Goal: Information Seeking & Learning: Learn about a topic

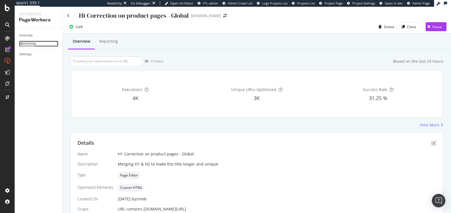
click at [28, 41] on div "Monitoring" at bounding box center [27, 44] width 17 height 6
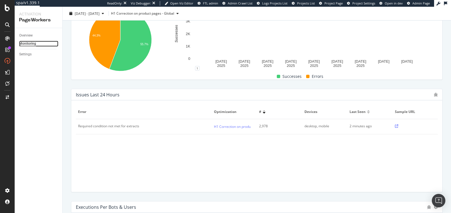
scroll to position [124, 0]
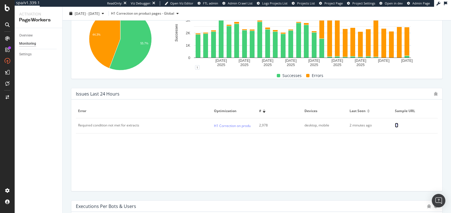
click at [396, 125] on icon at bounding box center [396, 125] width 3 height 3
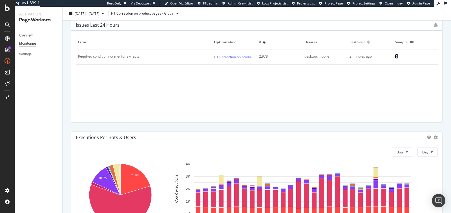
scroll to position [170, 0]
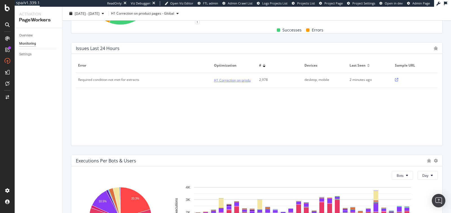
click at [237, 80] on link "H1 Correction on product pages - Global" at bounding box center [245, 80] width 63 height 6
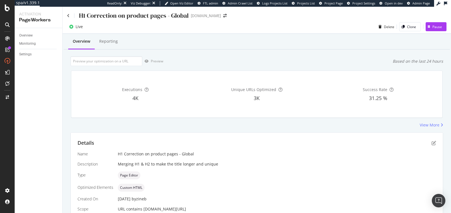
click at [436, 142] on div "Details Name H1 Correction on product pages - Global Description Merging H1 & H…" at bounding box center [257, 201] width 372 height 136
click at [431, 144] on icon "pen-to-square" at bounding box center [433, 143] width 5 height 5
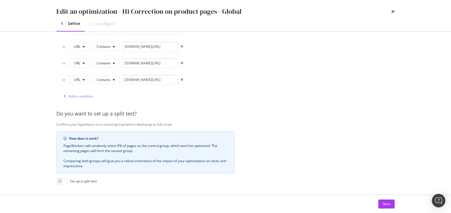
scroll to position [196, 0]
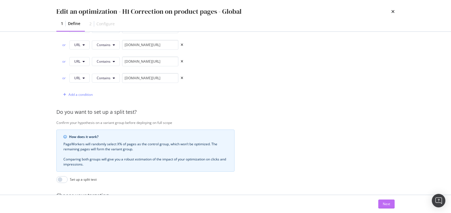
click at [385, 208] on div "Next" at bounding box center [385, 204] width 7 height 8
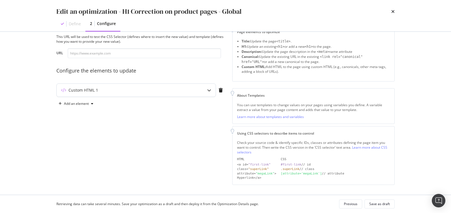
click at [204, 92] on div "modal" at bounding box center [208, 90] width 13 height 13
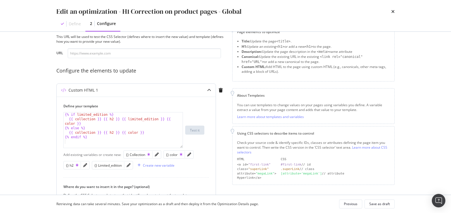
scroll to position [76, 0]
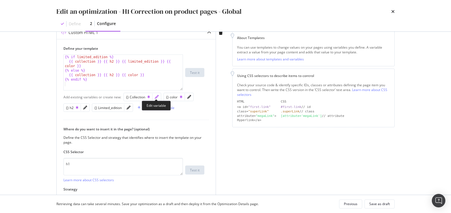
click at [155, 96] on icon "pencil" at bounding box center [157, 97] width 4 height 4
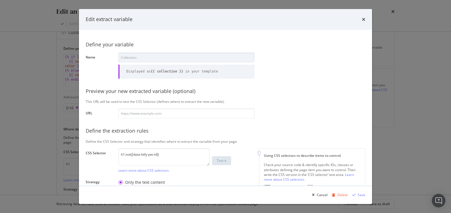
scroll to position [75, 0]
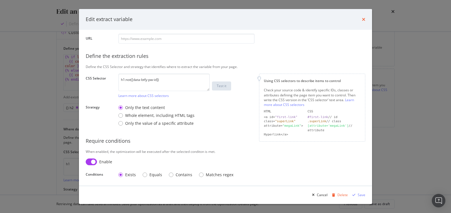
click at [364, 20] on icon "times" at bounding box center [363, 19] width 3 height 5
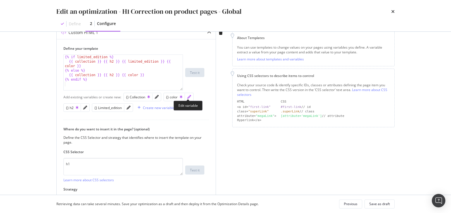
click at [189, 97] on icon "pencil" at bounding box center [189, 97] width 4 height 4
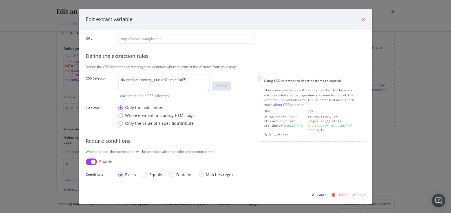
click at [362, 20] on icon "times" at bounding box center [363, 19] width 3 height 5
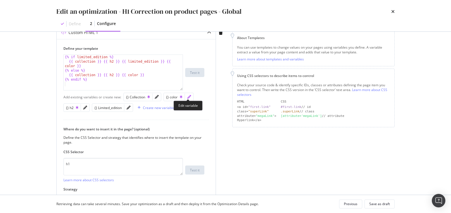
click at [187, 98] on icon "pencil" at bounding box center [189, 97] width 4 height 4
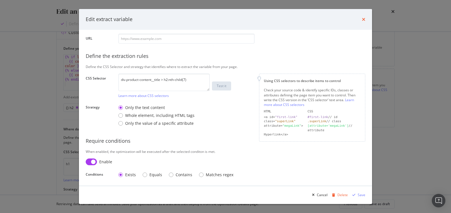
click at [365, 19] on icon "times" at bounding box center [363, 19] width 3 height 5
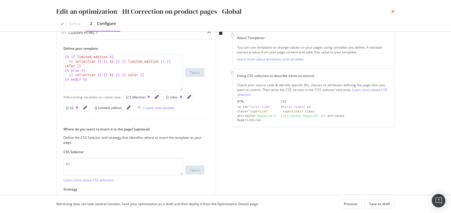
click at [392, 13] on icon "times" at bounding box center [392, 11] width 3 height 5
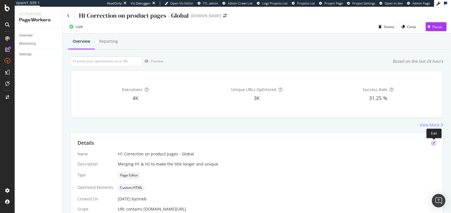
click at [433, 143] on icon "pen-to-square" at bounding box center [433, 143] width 5 height 5
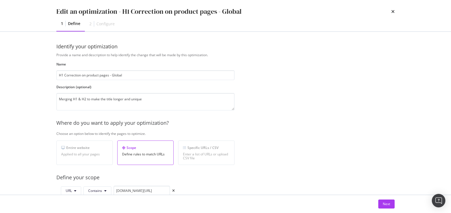
click at [386, 209] on div "Next" at bounding box center [225, 204] width 360 height 18
click at [385, 200] on div "Next" at bounding box center [385, 204] width 7 height 8
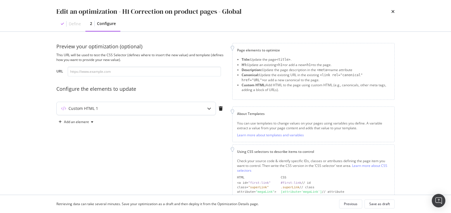
click at [146, 109] on div "Custom HTML 1" at bounding box center [125, 109] width 137 height 6
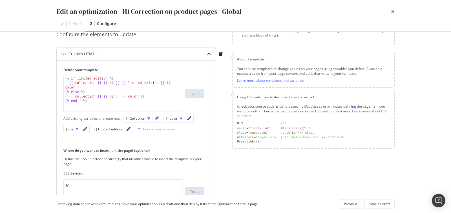
scroll to position [56, 0]
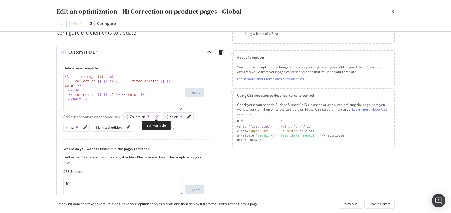
click at [156, 115] on icon "pencil" at bounding box center [157, 117] width 4 height 4
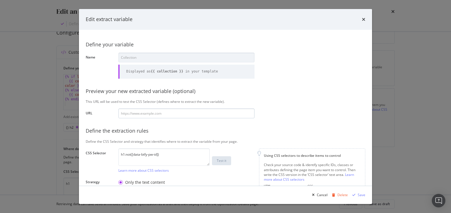
click at [153, 109] on input "modal" at bounding box center [186, 114] width 136 height 10
type input "https://de.st-dupont.com/products/1872-rucksack-1mg223bk2?channable=41ff6069640…"
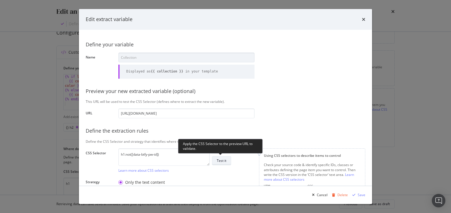
type input "https://de.st-dupont.com/products/1872-rucksack-1mg223bk2?channable=41ff6069640…"
click at [224, 157] on div "Test it" at bounding box center [222, 161] width 10 height 8
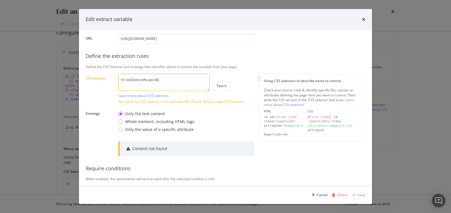
scroll to position [102, 0]
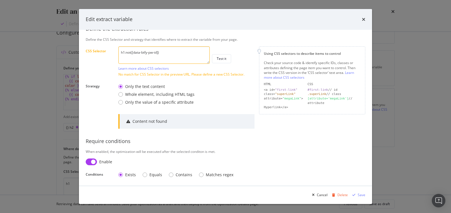
click at [90, 162] on input "modal" at bounding box center [91, 162] width 11 height 7
checkbox input "false"
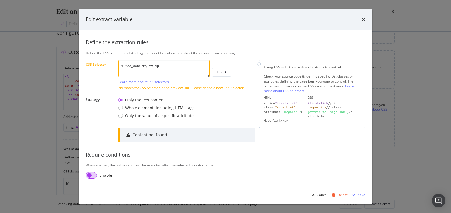
scroll to position [88, 0]
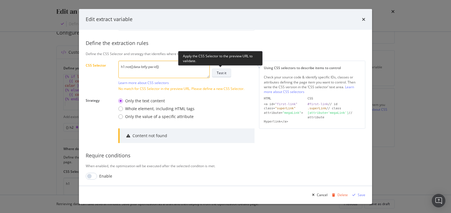
click at [221, 70] on div "Test it" at bounding box center [222, 73] width 10 height 8
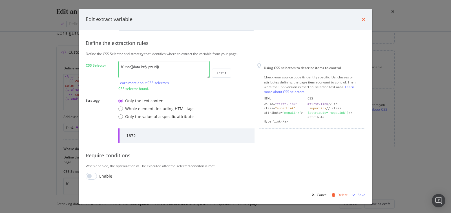
click at [364, 20] on icon "times" at bounding box center [363, 19] width 3 height 5
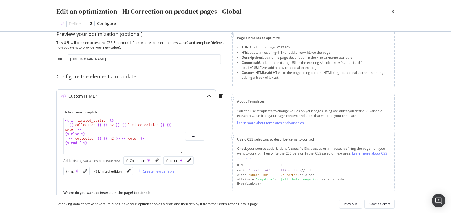
scroll to position [12, 0]
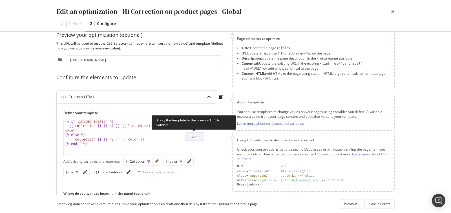
click at [192, 137] on div "Test it" at bounding box center [195, 137] width 10 height 5
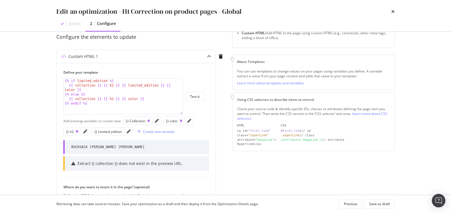
scroll to position [53, 0]
click at [157, 120] on icon "pencil" at bounding box center [157, 121] width 4 height 4
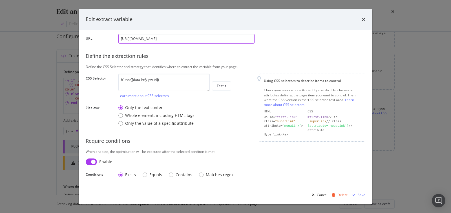
scroll to position [0, 66]
drag, startPoint x: 121, startPoint y: 39, endPoint x: 329, endPoint y: 41, distance: 208.4
click at [329, 41] on div "Define your variable Name Collection Displayed as {{ collection }} in your temp…" at bounding box center [225, 71] width 279 height 219
paste input "modal"
type input "https://de.st-dupont.com/products/1872-rucksack-1mg223bk2"
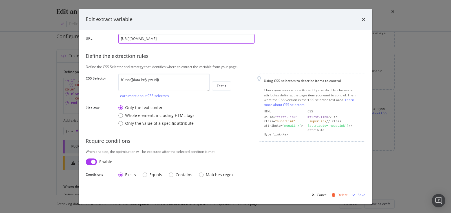
scroll to position [0, 0]
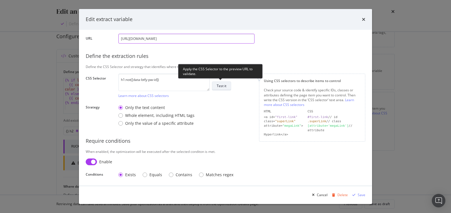
type input "https://de.st-dupont.com/products/1872-rucksack-1mg223bk2"
click at [225, 85] on div "Test it" at bounding box center [222, 86] width 10 height 5
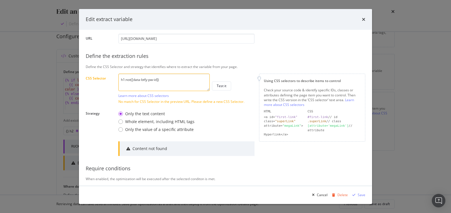
scroll to position [102, 0]
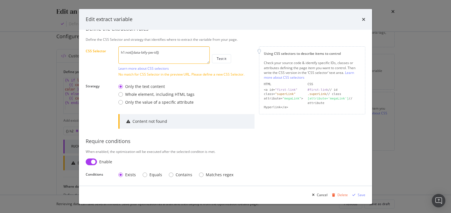
click at [92, 159] on input "modal" at bounding box center [91, 162] width 11 height 7
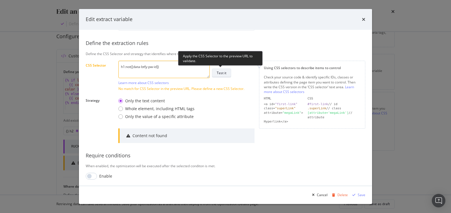
click at [227, 73] on button "Test it" at bounding box center [221, 73] width 19 height 9
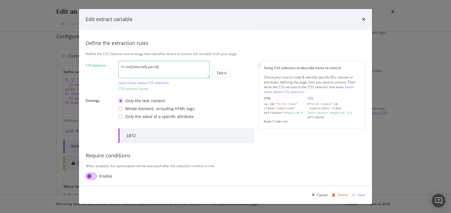
click at [92, 177] on input "modal" at bounding box center [91, 176] width 11 height 7
checkbox input "true"
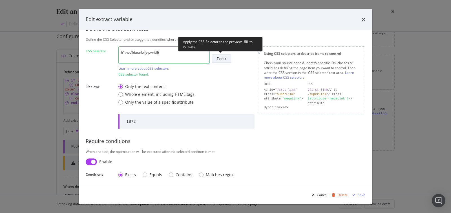
click at [226, 55] on div "Test it" at bounding box center [222, 59] width 10 height 8
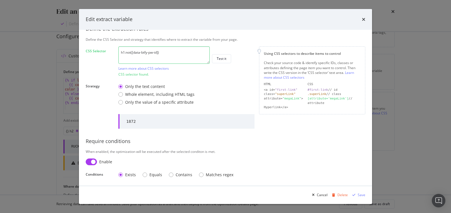
click at [221, 63] on div "h1:not([data-btfy-pw-id]) Learn more about CSS selectors Test it" at bounding box center [186, 58] width 136 height 24
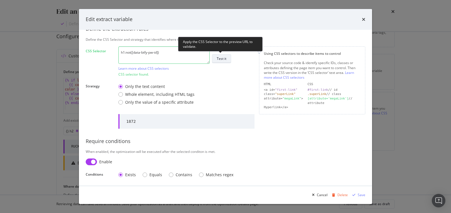
click at [221, 60] on div "Test it" at bounding box center [222, 58] width 10 height 5
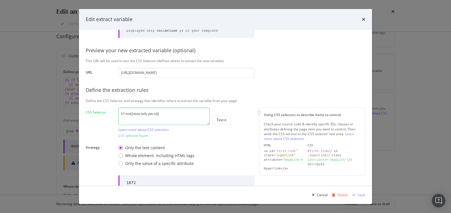
scroll to position [41, 0]
drag, startPoint x: 224, startPoint y: 73, endPoint x: 110, endPoint y: 72, distance: 114.6
click at [0, 0] on div "URL https://de.st-dupont.com/products/1872-rucksack-1mg223bk2" at bounding box center [0, 0] width 0 height 0
paste input "?channable=41ff606964003134393934343738353633373135d2"
type input "https://de.st-dupont.com/products/1872-rucksack-1mg223bk2?channable=41ff6069640…"
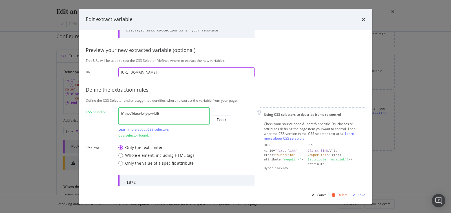
scroll to position [0, 66]
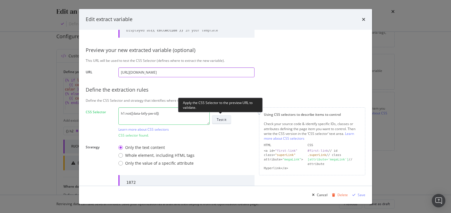
type input "https://de.st-dupont.com/products/1872-rucksack-1mg223bk2?channable=41ff6069640…"
click at [226, 122] on div "Test it" at bounding box center [222, 119] width 10 height 5
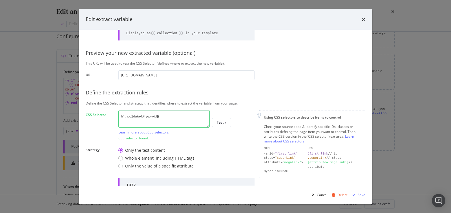
scroll to position [37, 0]
click at [362, 18] on icon "times" at bounding box center [363, 19] width 3 height 5
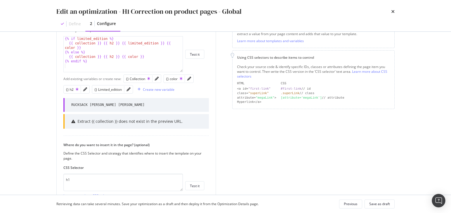
scroll to position [108, 0]
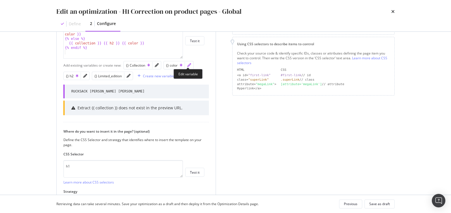
click at [189, 65] on icon "pencil" at bounding box center [189, 65] width 4 height 4
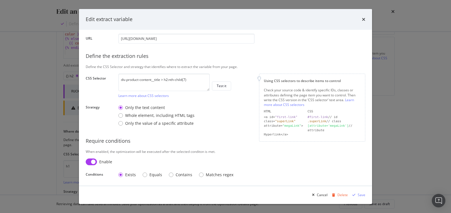
scroll to position [75, 0]
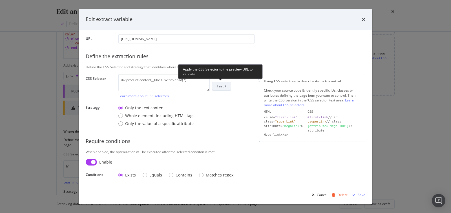
click at [223, 89] on div "Test it" at bounding box center [222, 87] width 10 height 8
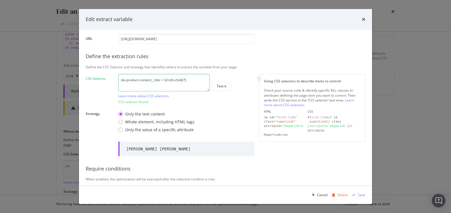
scroll to position [102, 0]
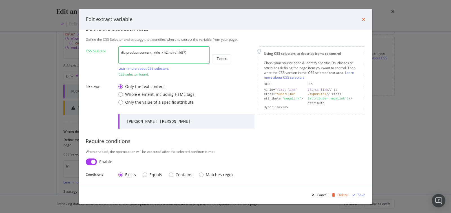
click at [362, 19] on icon "times" at bounding box center [363, 19] width 3 height 5
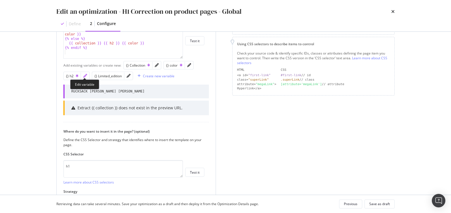
click at [85, 75] on icon "pencil" at bounding box center [85, 76] width 4 height 4
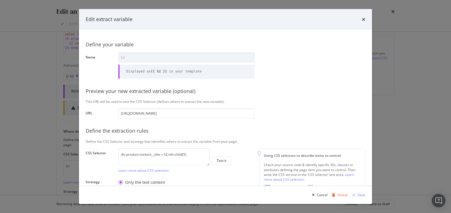
scroll to position [75, 0]
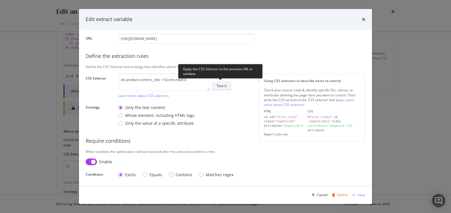
click at [228, 88] on button "Test it" at bounding box center [221, 86] width 19 height 9
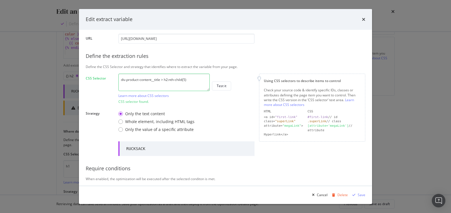
scroll to position [102, 0]
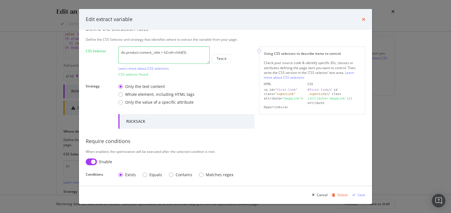
click at [362, 19] on icon "times" at bounding box center [363, 19] width 3 height 5
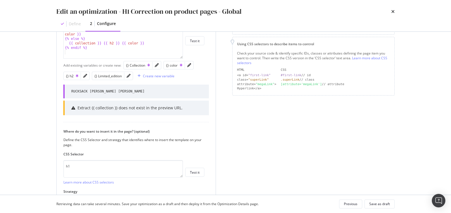
click at [158, 63] on div "modal" at bounding box center [156, 65] width 8 height 8
click at [157, 65] on icon "pencil" at bounding box center [157, 65] width 4 height 4
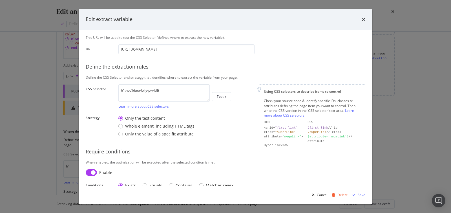
scroll to position [65, 0]
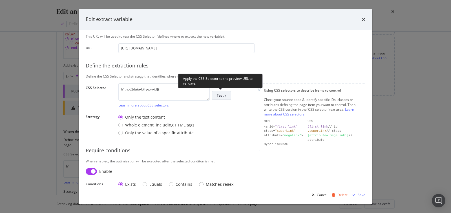
click at [223, 99] on button "Test it" at bounding box center [221, 95] width 19 height 9
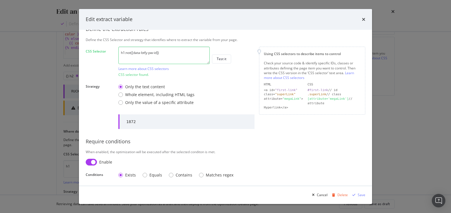
scroll to position [102, 0]
click at [365, 20] on icon "times" at bounding box center [363, 19] width 3 height 5
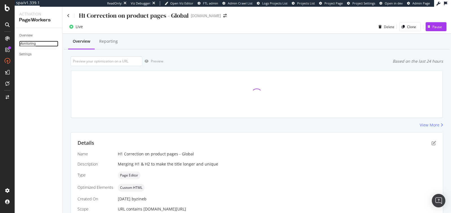
click at [24, 44] on div "Monitoring" at bounding box center [27, 44] width 17 height 6
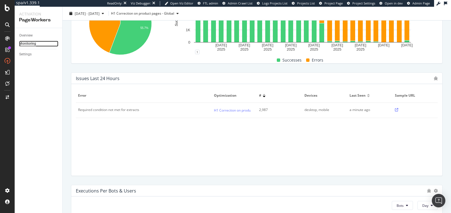
scroll to position [154, 0]
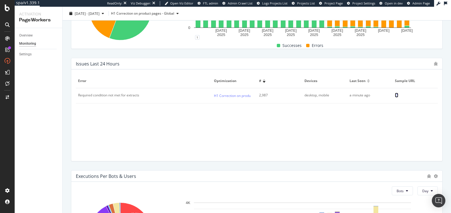
click at [396, 96] on icon at bounding box center [396, 95] width 3 height 3
click at [106, 93] on div "Required condition not met for extracts" at bounding box center [108, 95] width 61 height 5
drag, startPoint x: 76, startPoint y: 93, endPoint x: 151, endPoint y: 95, distance: 74.6
click at [151, 95] on td "Required condition not met for extracts" at bounding box center [144, 95] width 136 height 15
copy div "Required condition not met for extracts"
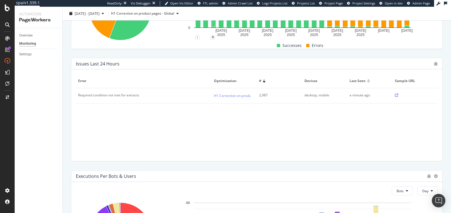
click at [283, 118] on div "Error Optimization # Devices Last seen Sample URL Required condition not met fo…" at bounding box center [257, 115] width 362 height 83
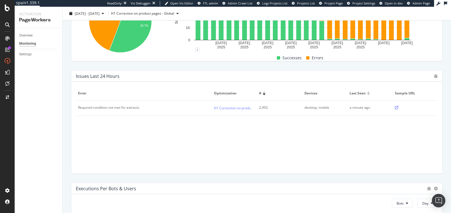
scroll to position [142, 0]
click at [394, 107] on td at bounding box center [414, 107] width 45 height 15
click at [396, 107] on icon at bounding box center [396, 107] width 3 height 3
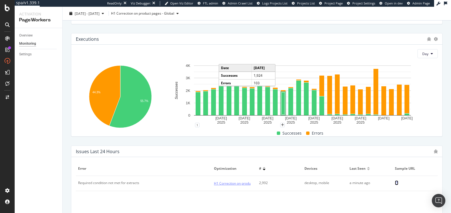
scroll to position [0, 0]
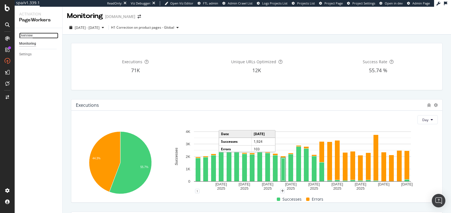
click at [27, 35] on div "Overview" at bounding box center [26, 36] width 14 height 6
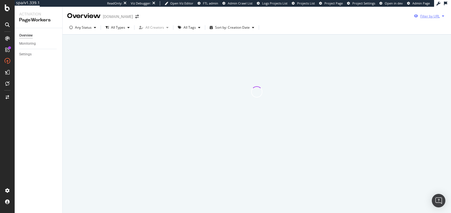
click at [428, 16] on div "Filter by URL" at bounding box center [429, 16] width 19 height 5
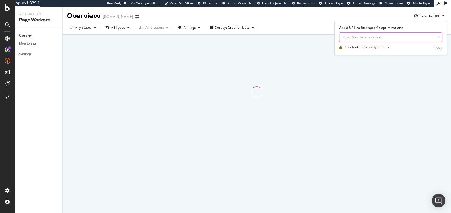
click at [382, 37] on input "url" at bounding box center [390, 37] width 103 height 10
paste input "https://de.st-dupont.com/products/1872-rucksack-1mg223bk2?channable=41ff6069640…"
type input "https://de.st-dupont.com/products/1872-rucksack-1mg223bk2?channable=41ff6069640…"
click at [436, 47] on div "Apply" at bounding box center [437, 48] width 9 height 5
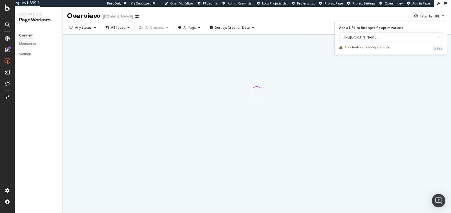
scroll to position [0, 0]
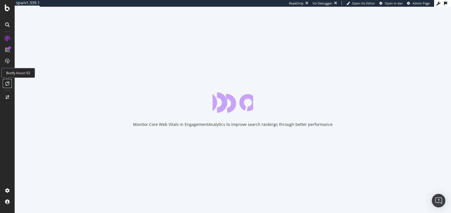
click at [6, 85] on icon at bounding box center [7, 83] width 4 height 5
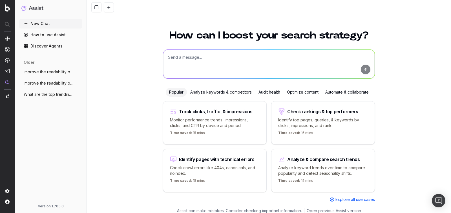
click at [246, 92] on div "Analyze keywords & competitors" at bounding box center [221, 92] width 68 height 9
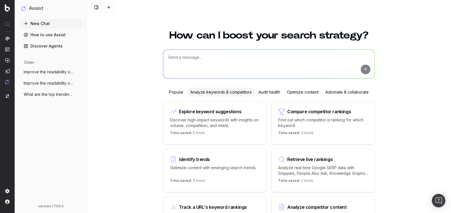
click at [245, 120] on p "Discover high-impact keywords with insights on volume, competition, and intent." at bounding box center [215, 122] width 90 height 11
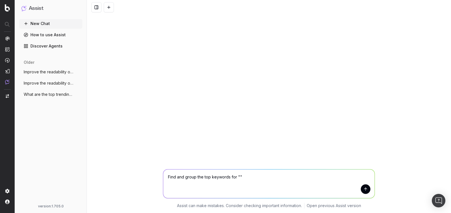
paste textarea "private markets"
click at [308, 179] on textarea "Find and group the top keywords for "private markets"" at bounding box center [268, 184] width 211 height 29
type textarea "Find and group the top keywords for "private markets" and include their search …"
click at [366, 191] on button "submit" at bounding box center [365, 190] width 10 height 10
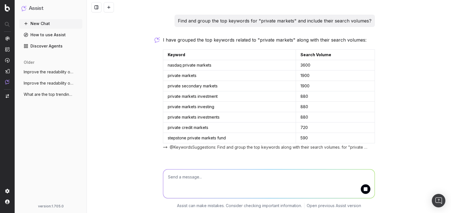
scroll to position [2, 0]
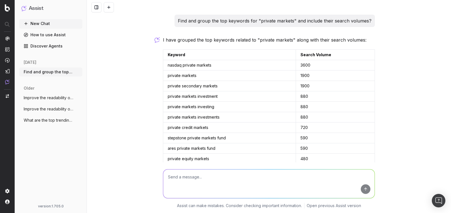
scroll to position [59, 0]
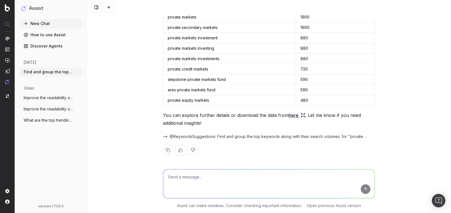
click at [294, 113] on link "here" at bounding box center [296, 116] width 17 height 8
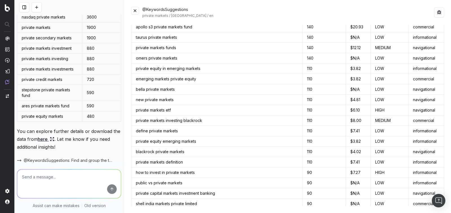
scroll to position [491, 0]
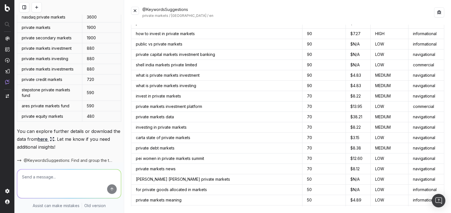
click at [135, 15] on div "@KeywordsSuggestions private markets / United States / en" at bounding box center [287, 12] width 313 height 11
click at [135, 12] on button at bounding box center [135, 11] width 8 height 8
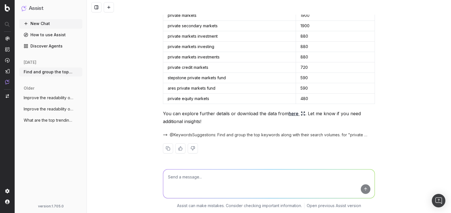
scroll to position [59, 0]
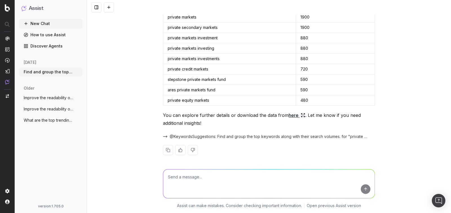
click at [181, 174] on textarea at bounding box center [268, 184] width 211 height 29
click at [247, 177] on textarea "Can you suggest some other keyword groups which are in the same theme," at bounding box center [268, 184] width 211 height 29
click at [288, 175] on textarea "Can you suggest some other keywords which are in the same theme," at bounding box center [268, 184] width 211 height 29
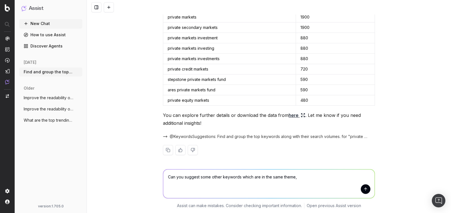
click at [308, 177] on textarea "Can you suggest some other keywords which are in the same theme," at bounding box center [268, 184] width 211 height 29
click at [306, 177] on textarea "Can you suggest some other keywords which are in the same theme, categorise and…" at bounding box center [268, 184] width 211 height 29
click at [0, 0] on lt-span "categori z e" at bounding box center [0, 0] width 0 height 0
click at [329, 177] on textarea "Can you suggest some other keywords which are in the same theme, categorize and…" at bounding box center [268, 184] width 211 height 29
click at [0, 0] on lt-span "group" at bounding box center [0, 0] width 0 height 0
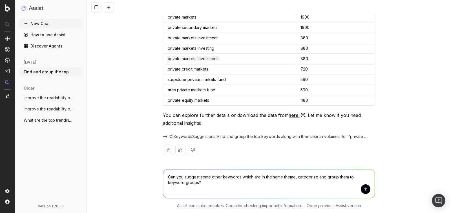
type textarea "Can you suggest some other keywords which are in the same theme, categorize and…"
click at [365, 188] on button "submit" at bounding box center [365, 190] width 10 height 10
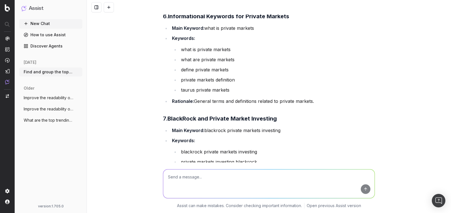
scroll to position [882, 0]
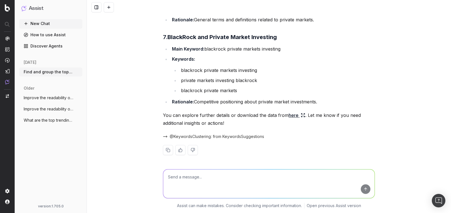
click at [209, 188] on textarea at bounding box center [268, 184] width 211 height 29
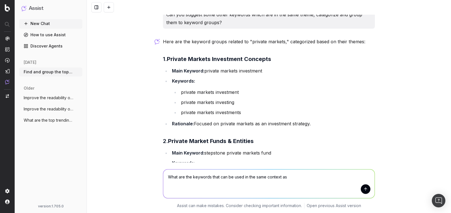
scroll to position [0, 0]
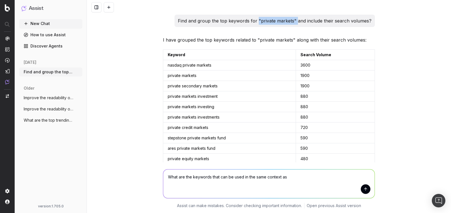
drag, startPoint x: 259, startPoint y: 21, endPoint x: 297, endPoint y: 22, distance: 38.0
click at [297, 22] on p "Find and group the top keywords for "private markets" and include their search …" at bounding box center [274, 21] width 193 height 8
copy p ""private markets""
click at [297, 179] on textarea "What are the keywords that can be used in the same context as" at bounding box center [268, 184] width 211 height 29
paste textarea ""private markets""
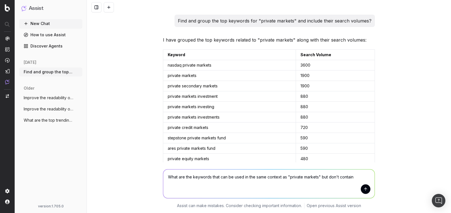
paste textarea ""private markets""
click at [359, 176] on textarea "What are the keywords that can be used in the same context as "private markets"…" at bounding box center [268, 184] width 211 height 29
click at [0, 0] on lt-span "“ private markets ”" at bounding box center [0, 0] width 0 height 0
click at [309, 176] on textarea "What are the keywords that can be used in the same context as "private markets"…" at bounding box center [268, 184] width 211 height 29
click at [0, 0] on lt-span "“ private markets ”" at bounding box center [0, 0] width 0 height 0
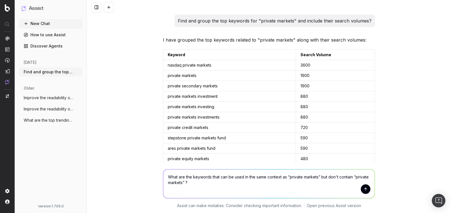
type textarea "What are the keywords that can be used in the same context as “private markets”…"
click at [367, 188] on button "submit" at bounding box center [365, 190] width 10 height 10
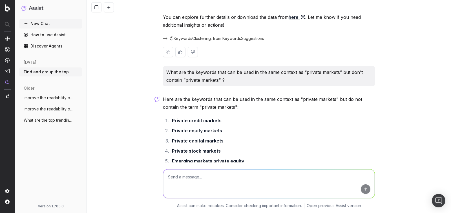
scroll to position [1073, 0]
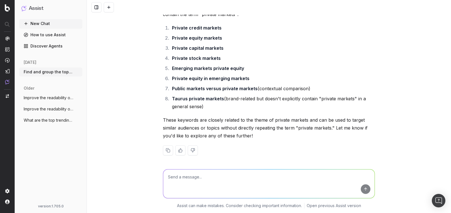
click at [210, 184] on textarea at bounding box center [268, 184] width 211 height 29
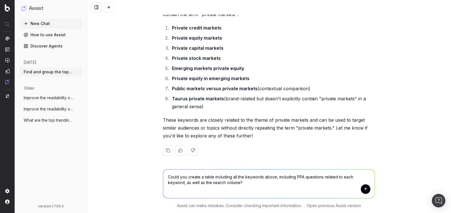
type textarea "Could you create a table including all the keywords above, including PPA questi…"
click at [366, 188] on button "submit" at bounding box center [365, 190] width 10 height 10
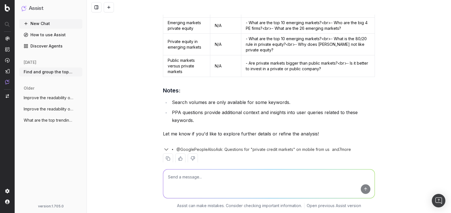
scroll to position [1370, 0]
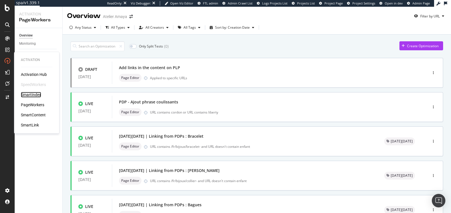
click at [30, 95] on div "SmartIndex" at bounding box center [31, 95] width 20 height 6
